Goal: Find specific page/section: Find specific page/section

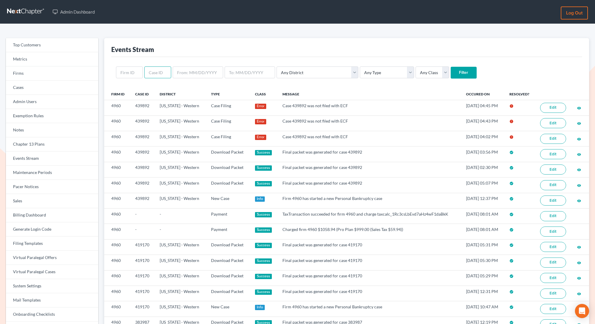
click at [158, 72] on input "text" at bounding box center [157, 72] width 27 height 12
type input "429302"
click at [451, 67] on input "Filter" at bounding box center [464, 73] width 26 height 12
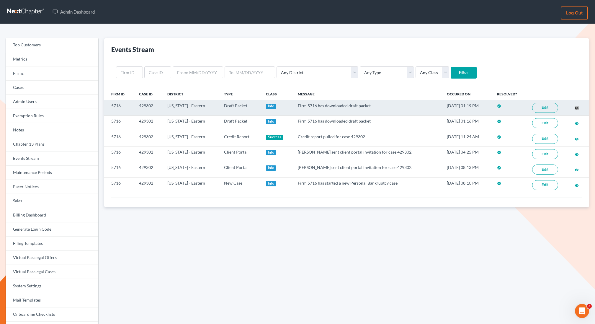
click at [0, 0] on div "Admin Dashboard Log out Top Customers Metrics Firms Cases Admin Users Exemption…" at bounding box center [297, 182] width 595 height 365
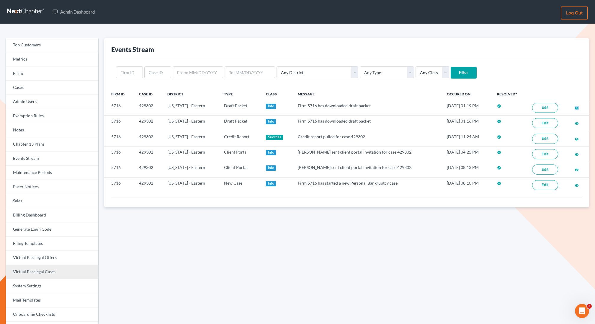
click at [50, 275] on link "Virtual Paralegal Cases" at bounding box center [52, 272] width 92 height 14
